Goal: Information Seeking & Learning: Understand process/instructions

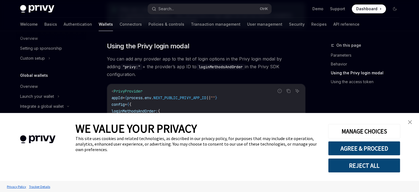
scroll to position [394, 0]
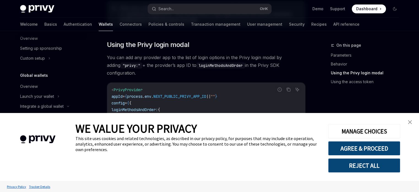
click at [411, 120] on link "close banner" at bounding box center [410, 121] width 11 height 11
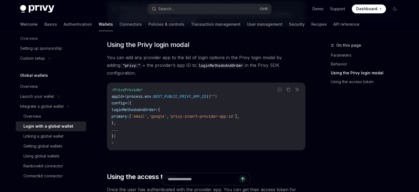
click at [165, 117] on code "< PrivyProvider appId = { process . env . NEXT_PUBLIC_PRIVY_APP_ID || "" } conf…" at bounding box center [206, 116] width 189 height 60
click at [147, 114] on span "'email'" at bounding box center [139, 116] width 15 height 5
click at [187, 106] on code "< PrivyProvider appId = { process . env . NEXT_PUBLIC_PRIVY_APP_ID || "" } conf…" at bounding box center [206, 116] width 189 height 60
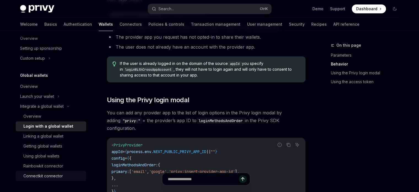
scroll to position [366, 0]
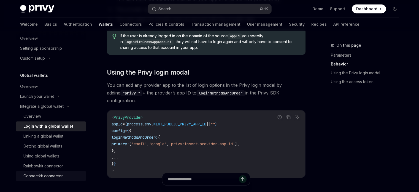
click at [57, 174] on div "Connectkit connector" at bounding box center [42, 175] width 39 height 7
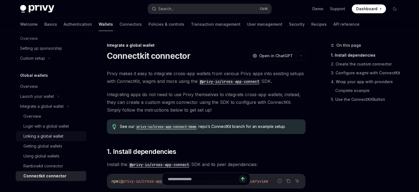
click at [51, 132] on link "Linking a global wallet" at bounding box center [51, 136] width 71 height 10
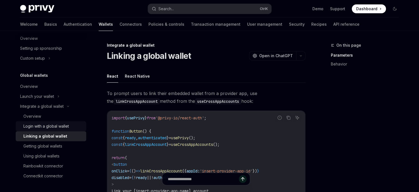
click at [56, 127] on div "Login with a global wallet" at bounding box center [45, 126] width 45 height 7
type textarea "*"
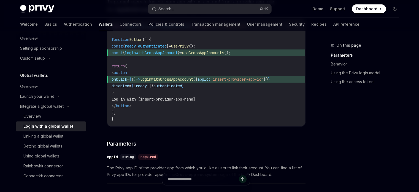
scroll to position [83, 0]
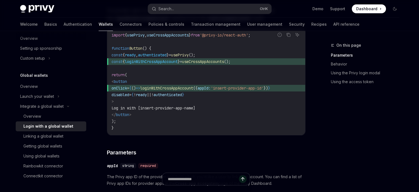
click at [253, 63] on span "const { loginWithCrossAppAccount } = useCrossAppAccounts ();" at bounding box center [206, 61] width 189 height 7
click at [231, 59] on span "();" at bounding box center [227, 61] width 7 height 5
click at [231, 61] on span "();" at bounding box center [227, 61] width 7 height 5
click at [238, 76] on code "import { usePrivy , useCrossAppAccounts } from '@privy-io/react-auth' ; functio…" at bounding box center [206, 81] width 189 height 99
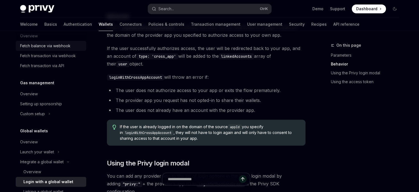
scroll to position [296, 0]
